Goal: Information Seeking & Learning: Learn about a topic

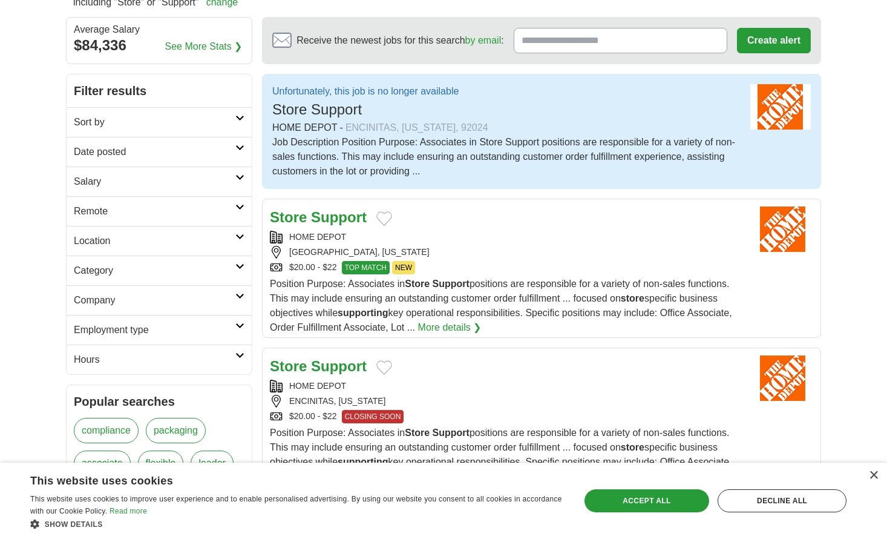
scroll to position [121, 0]
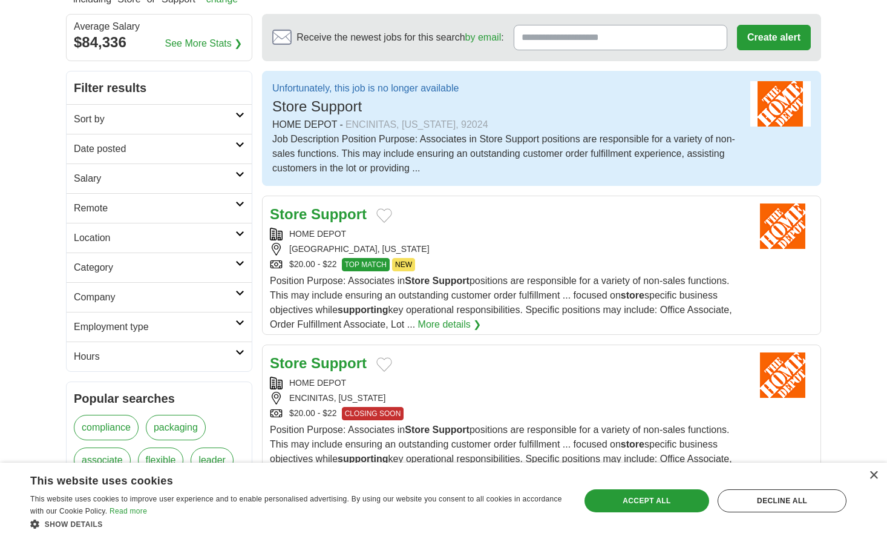
click at [457, 325] on link "More details ❯" at bounding box center [450, 324] width 64 height 15
click at [436, 324] on link "More details ❯" at bounding box center [450, 324] width 64 height 15
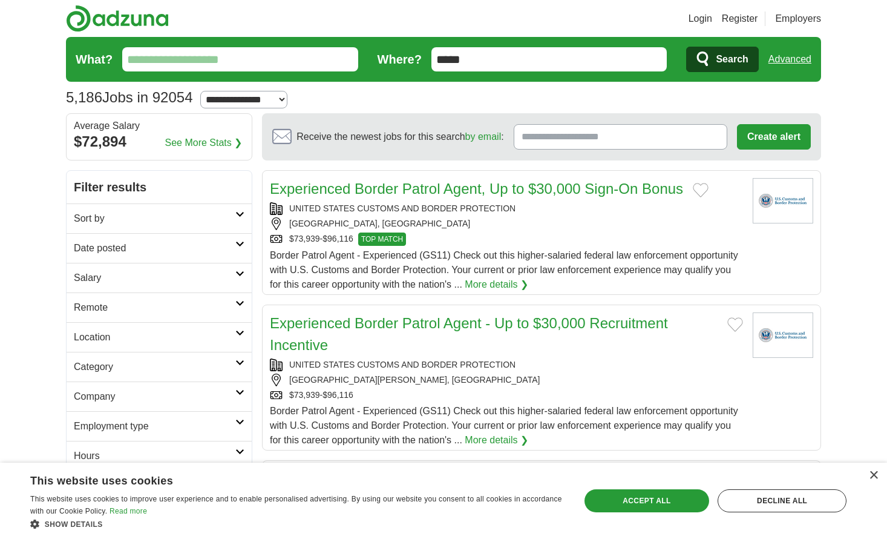
click at [238, 212] on icon at bounding box center [239, 214] width 9 height 6
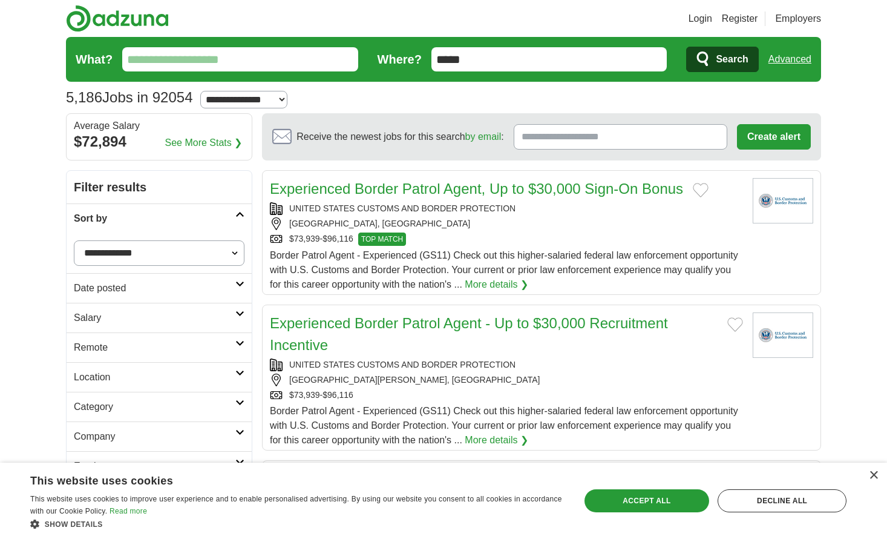
click at [238, 372] on icon at bounding box center [239, 373] width 9 height 6
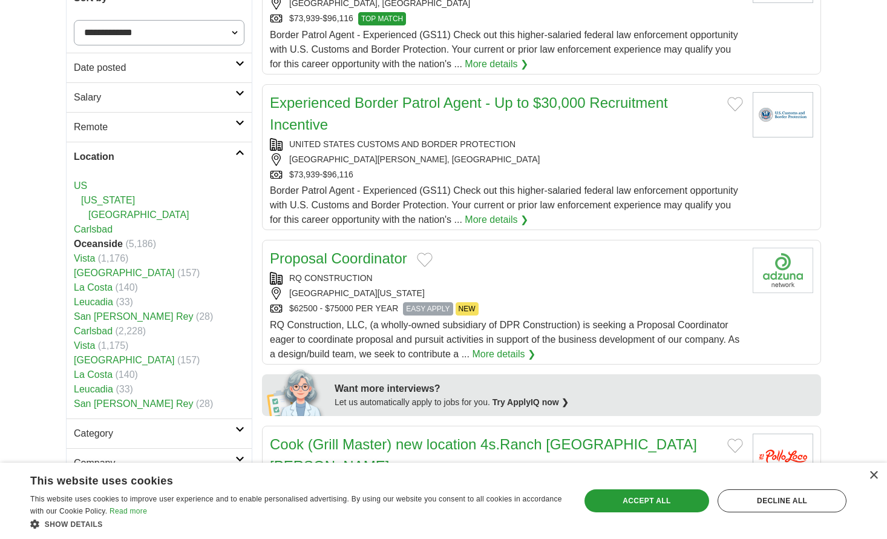
scroll to position [242, 0]
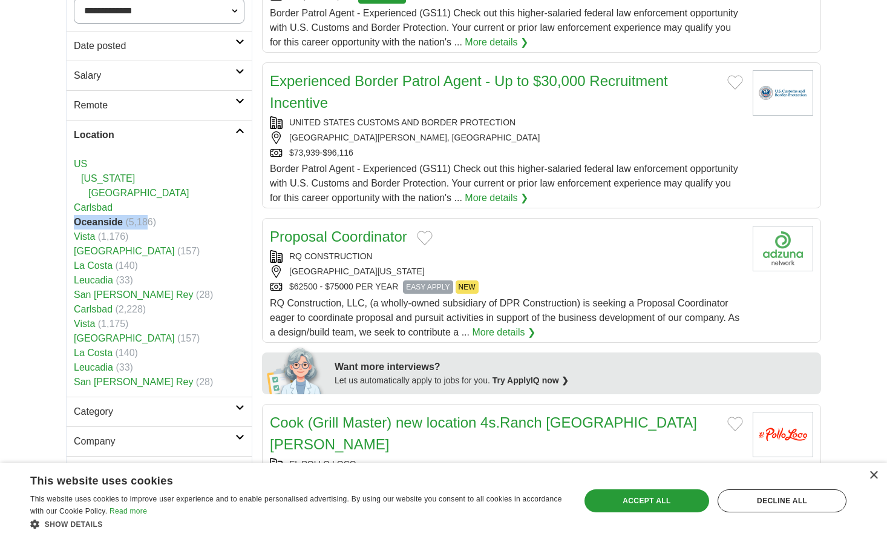
drag, startPoint x: 74, startPoint y: 220, endPoint x: 150, endPoint y: 221, distance: 75.6
click at [150, 221] on li "Oceanside (5,186)" at bounding box center [159, 222] width 171 height 15
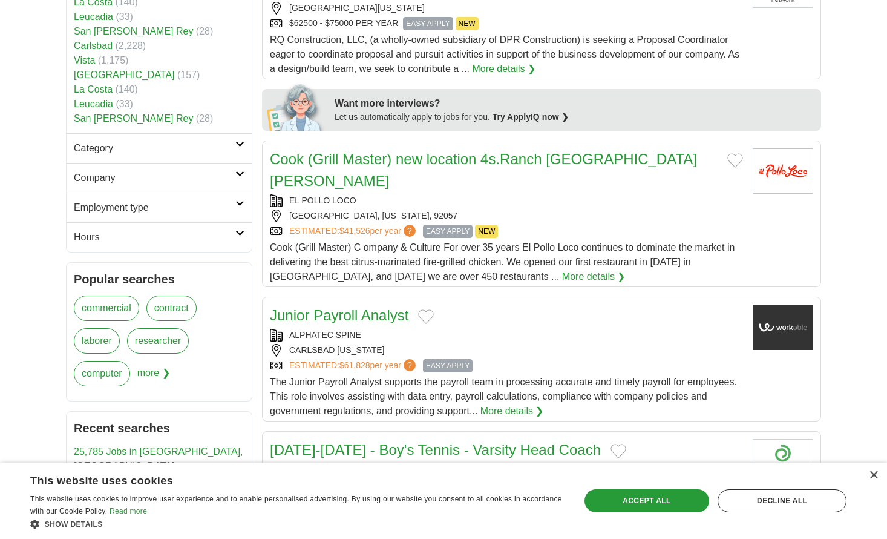
scroll to position [484, 0]
